Goal: Task Accomplishment & Management: Manage account settings

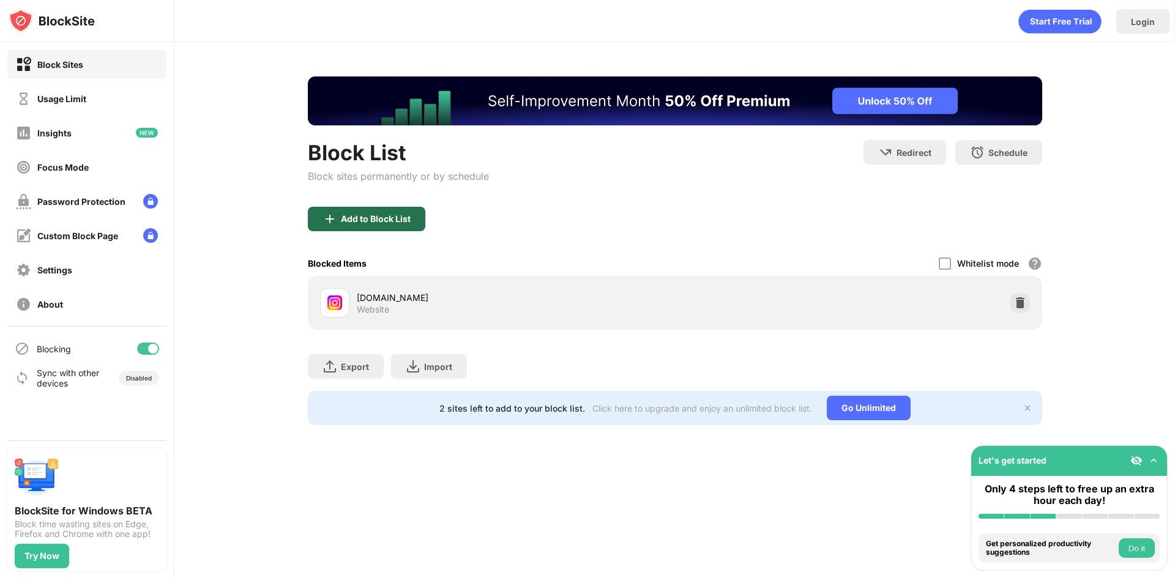
click at [391, 218] on div "Add to Block List" at bounding box center [376, 219] width 70 height 10
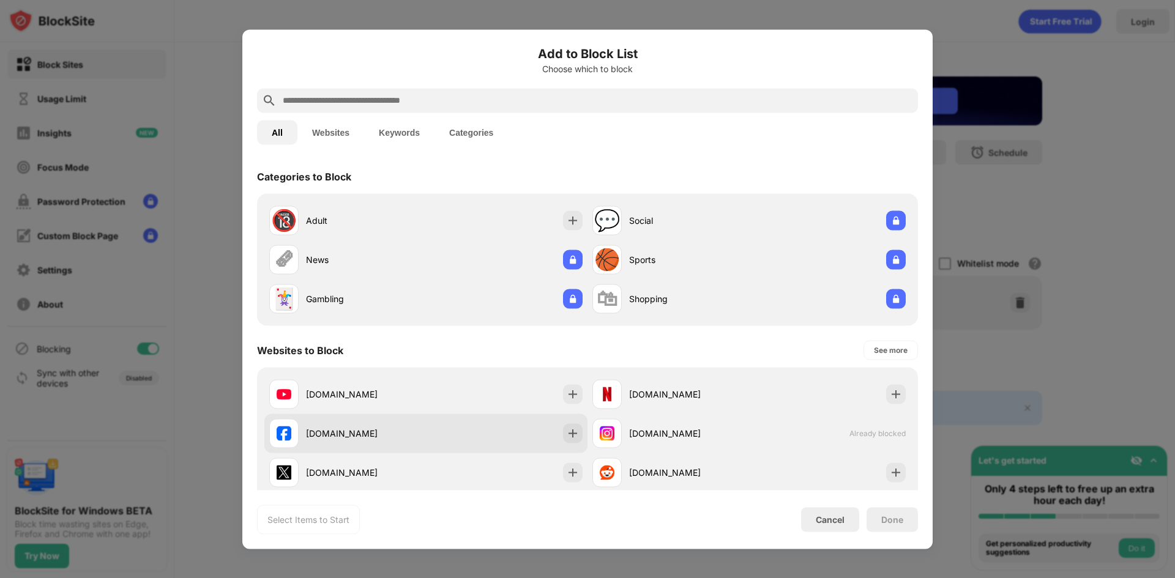
click at [466, 421] on div "[DOMAIN_NAME]" at bounding box center [425, 433] width 323 height 39
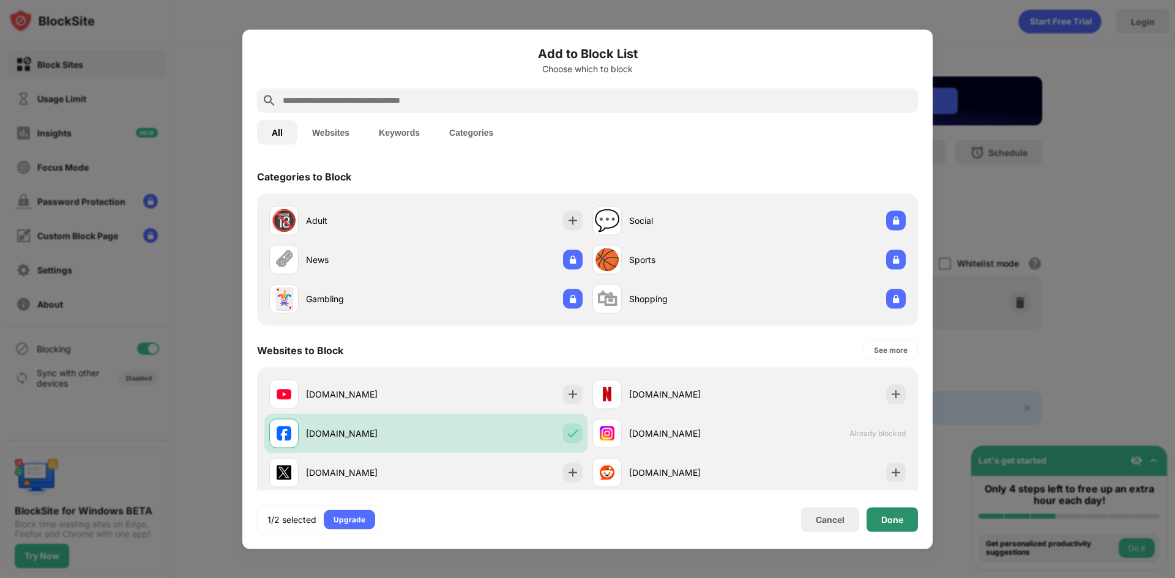
click at [902, 526] on div "Done" at bounding box center [892, 519] width 51 height 24
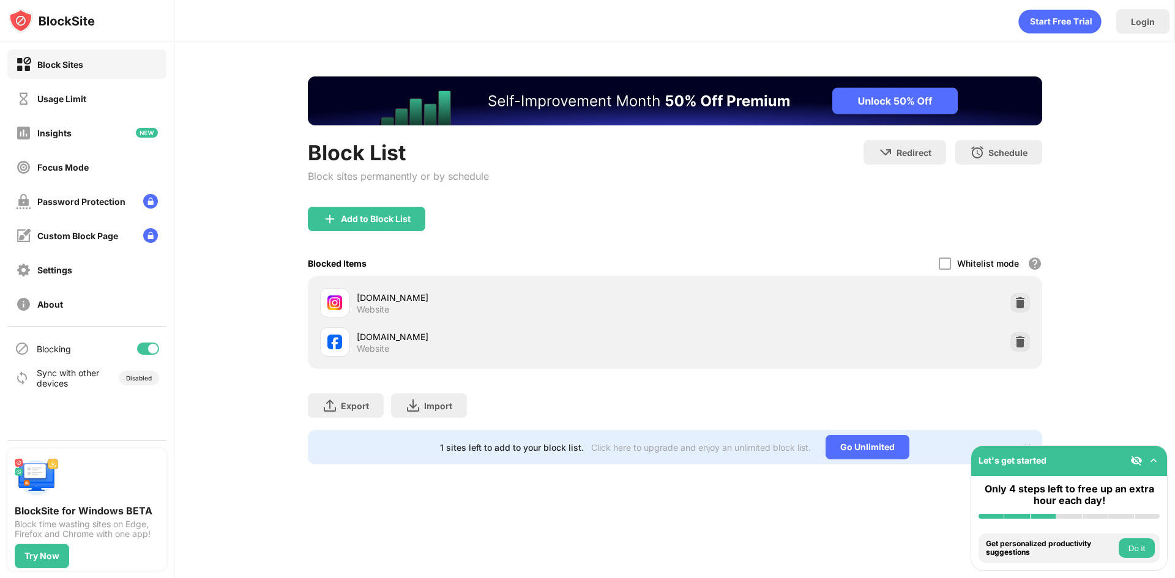
click at [1149, 461] on img at bounding box center [1154, 461] width 12 height 12
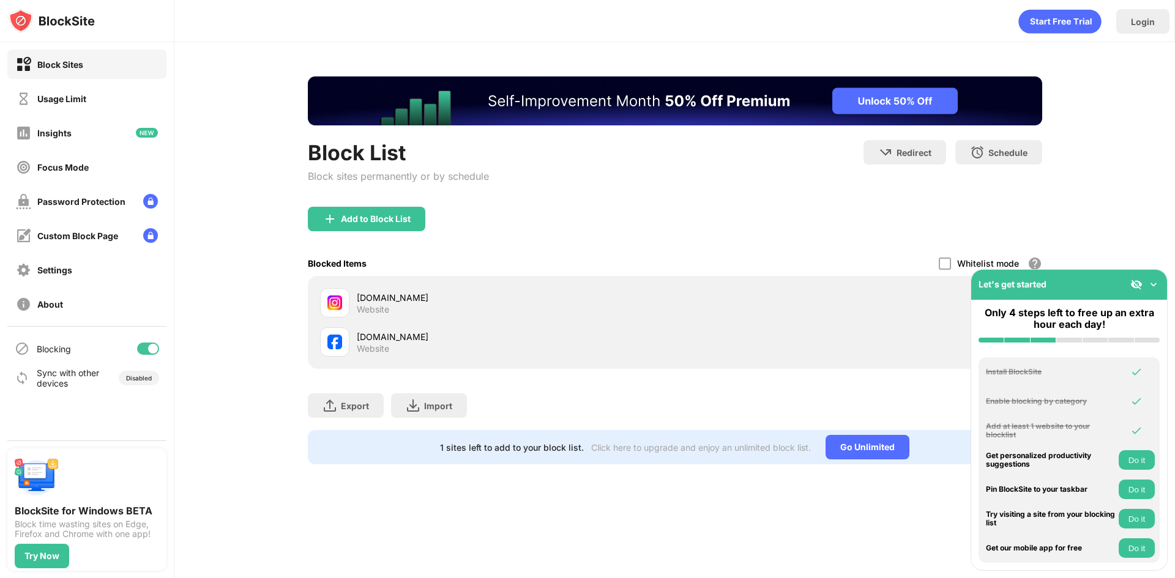
click at [234, 291] on div "Block List Block sites permanently or by schedule Redirect Choose a site to be …" at bounding box center [674, 270] width 1001 height 457
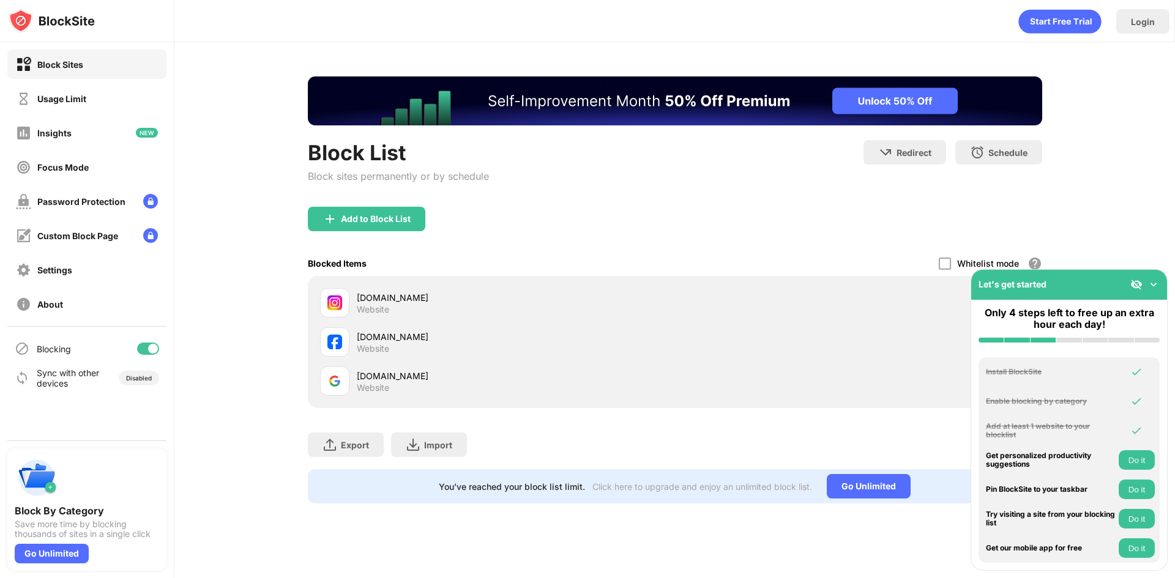
click at [1148, 279] on img at bounding box center [1154, 284] width 12 height 12
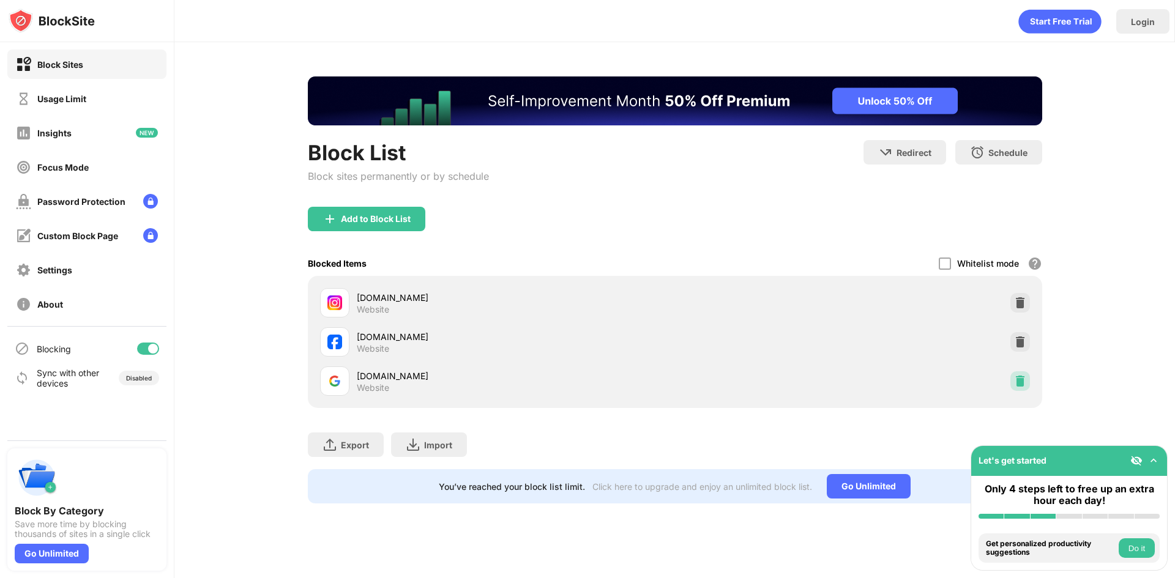
click at [1022, 387] on div at bounding box center [1021, 382] width 20 height 20
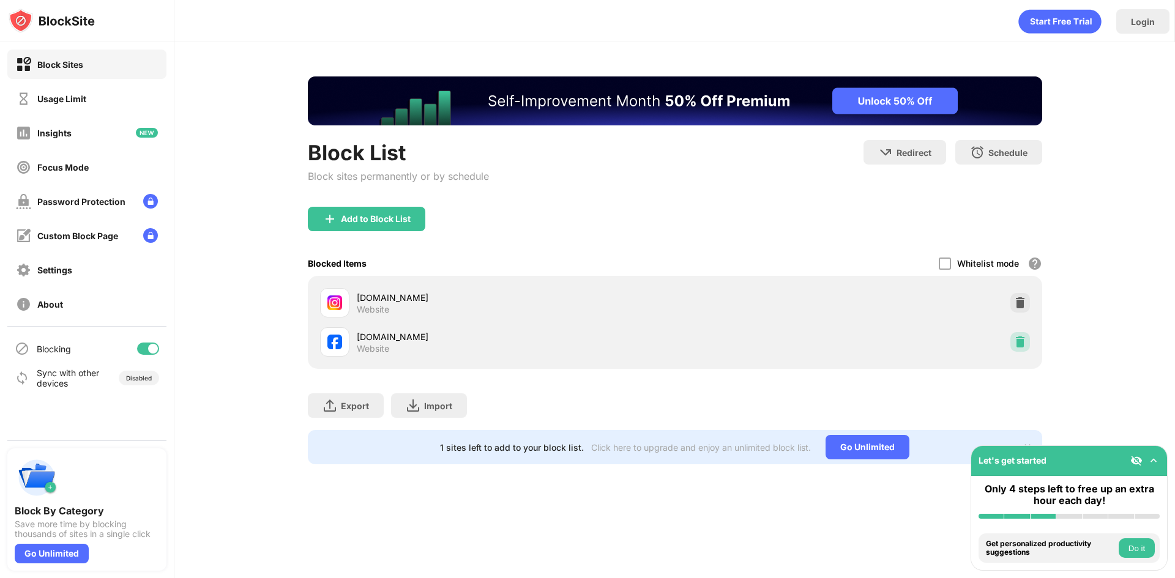
drag, startPoint x: 1018, startPoint y: 343, endPoint x: 1019, endPoint y: 334, distance: 9.8
click at [1019, 338] on img at bounding box center [1020, 342] width 12 height 12
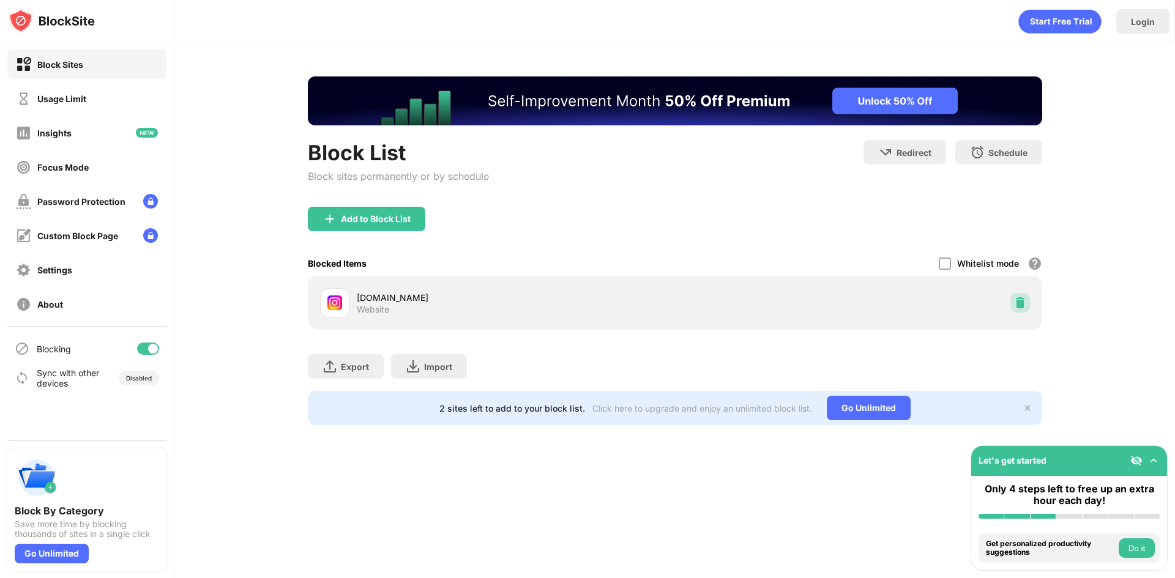
click at [1021, 304] on img at bounding box center [1020, 303] width 12 height 12
